Goal: Check status: Check status

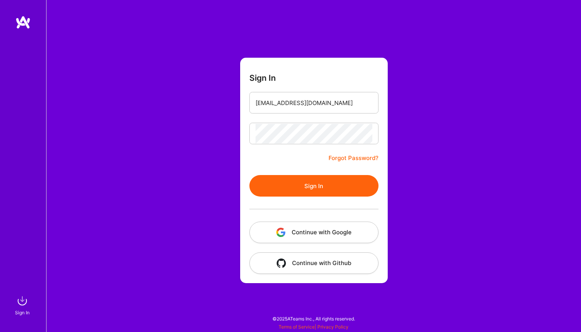
click at [311, 192] on button "Sign In" at bounding box center [313, 186] width 129 height 22
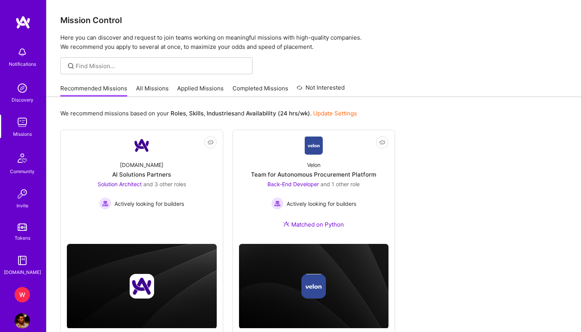
click at [17, 295] on div "W" at bounding box center [22, 294] width 15 height 15
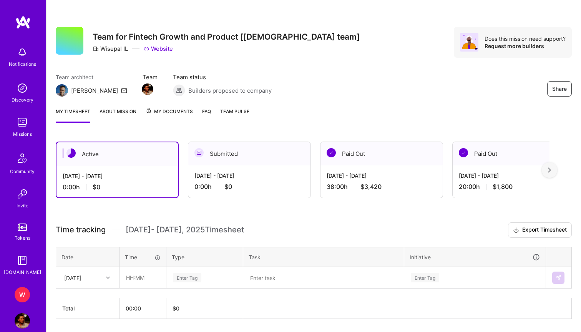
click at [176, 113] on span "My Documents" at bounding box center [169, 111] width 47 height 8
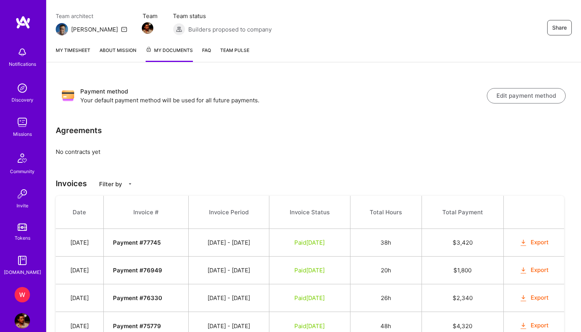
scroll to position [63, 0]
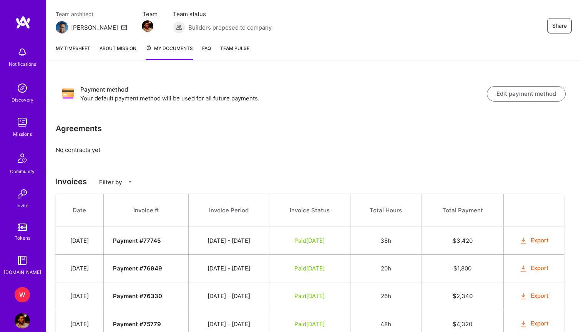
drag, startPoint x: 357, startPoint y: 297, endPoint x: 289, endPoint y: 301, distance: 68.5
click at [289, 301] on td "Paid [DATE]" at bounding box center [309, 296] width 81 height 28
drag, startPoint x: 182, startPoint y: 269, endPoint x: 119, endPoint y: 268, distance: 63.0
click at [119, 268] on tr "[DATE] Payment # 76949 [DATE] - [DATE] Paid [DATE] 20h $ 1,800 Export" at bounding box center [310, 268] width 508 height 28
copy tr "Payment # 76949"
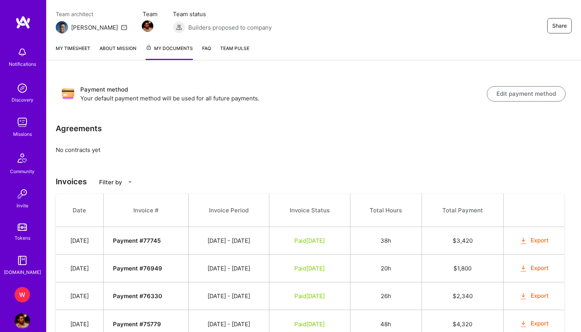
click at [188, 241] on td "Payment # 77745" at bounding box center [145, 241] width 85 height 28
copy td "[DATE] - [DATE]"
drag, startPoint x: 269, startPoint y: 239, endPoint x: 207, endPoint y: 240, distance: 62.2
click at [207, 240] on td "[DATE] - [DATE]" at bounding box center [228, 241] width 81 height 28
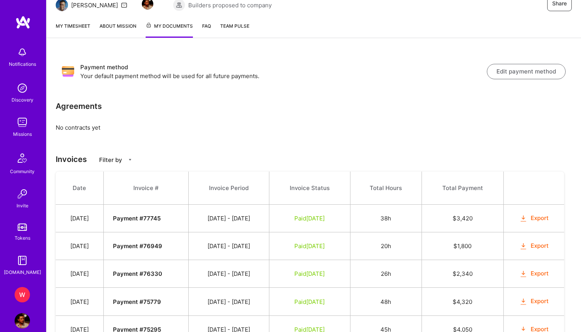
scroll to position [81, 0]
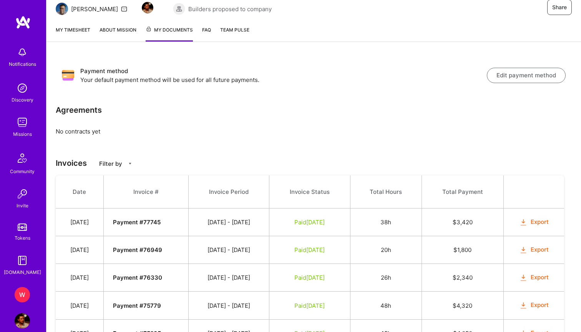
click at [536, 248] on button "Export" at bounding box center [534, 249] width 30 height 9
